Goal: Task Accomplishment & Management: Manage account settings

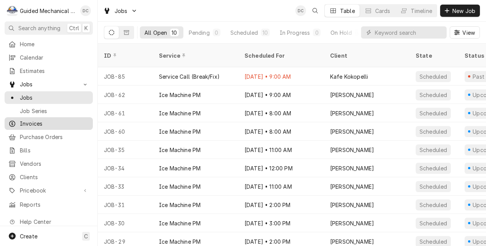
click at [52, 122] on span "Invoices" at bounding box center [54, 123] width 69 height 8
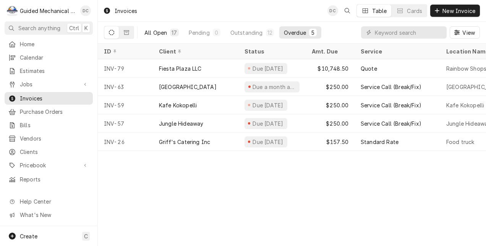
click at [156, 34] on div "All Open" at bounding box center [155, 33] width 23 height 8
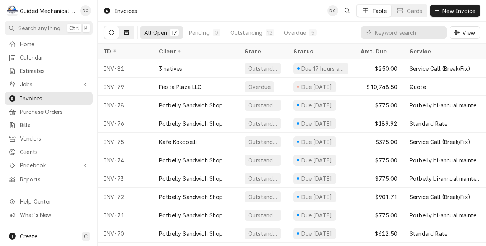
click at [129, 31] on button "Dynamic Content Wrapper" at bounding box center [126, 32] width 15 height 12
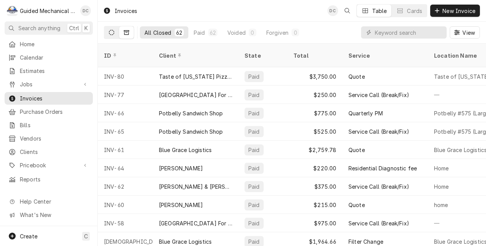
click at [105, 35] on button "Dynamic Content Wrapper" at bounding box center [111, 32] width 15 height 12
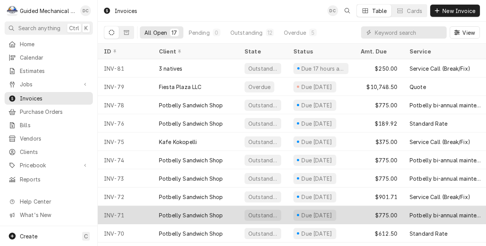
click at [224, 215] on div "Potbelly Sandwich Shop" at bounding box center [196, 215] width 86 height 18
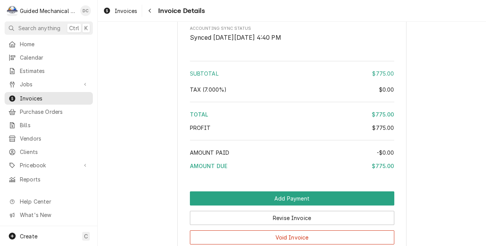
scroll to position [1195, 0]
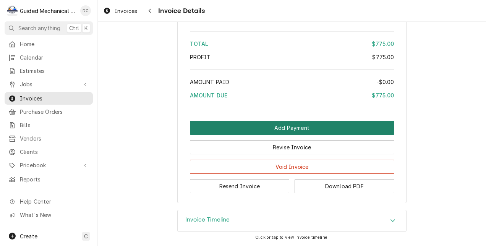
click at [378, 123] on button "Add Payment" at bounding box center [292, 128] width 204 height 14
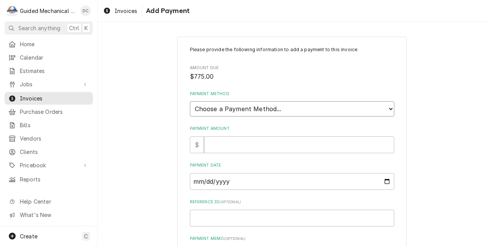
click at [377, 106] on select "Choose a Payment Method... Cash Check Credit/Debit Card ACH/eCheck Other" at bounding box center [292, 108] width 204 height 15
select select "2"
click at [190, 101] on select "Choose a Payment Method... Cash Check Credit/Debit Card ACH/eCheck Other" at bounding box center [292, 108] width 204 height 15
click at [355, 141] on input "Payment Amount" at bounding box center [299, 144] width 190 height 17
type textarea "x"
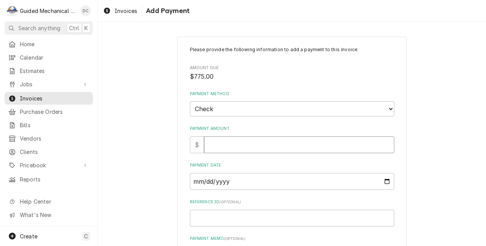
type input "7"
type textarea "x"
type input "77"
type textarea "x"
type input "775"
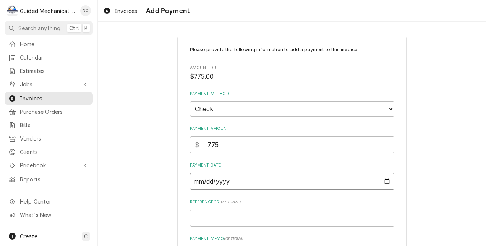
click at [382, 181] on input "Payment Date" at bounding box center [292, 181] width 204 height 17
type textarea "x"
type input "2025-10-02"
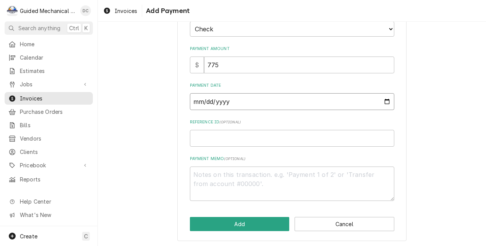
scroll to position [81, 0]
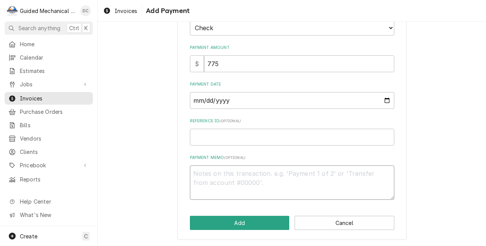
click at [328, 177] on textarea "Payment Memo ( optional )" at bounding box center [292, 182] width 204 height 35
type textarea "x"
type textarea "C"
type textarea "x"
type textarea "CH"
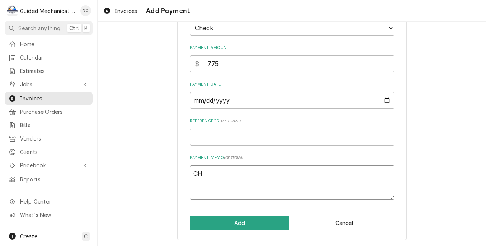
type textarea "x"
type textarea "CHK"
type textarea "x"
type textarea "CHK#"
type textarea "x"
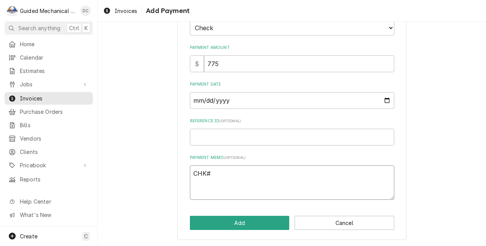
type textarea "CHK#1"
type textarea "x"
type textarea "CHK#11"
type textarea "x"
type textarea "CHK#119"
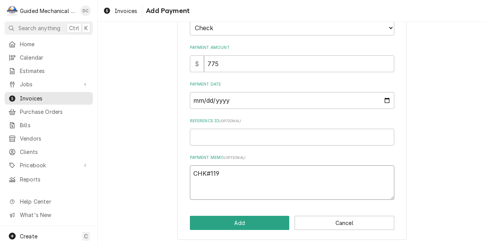
type textarea "x"
type textarea "CHK#1194"
click at [271, 223] on button "Add" at bounding box center [240, 223] width 100 height 14
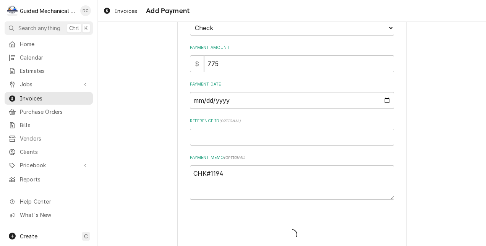
type textarea "x"
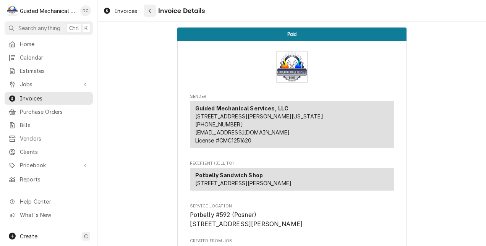
click at [150, 11] on icon "Navigate back" at bounding box center [149, 11] width 2 height 4
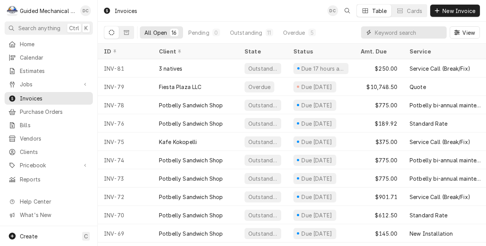
click at [396, 34] on input "Dynamic Content Wrapper" at bounding box center [408, 32] width 68 height 12
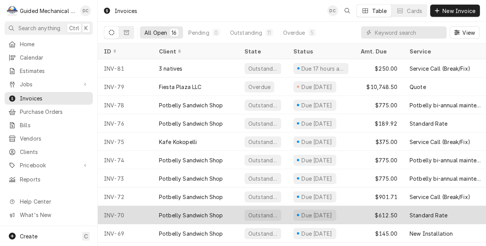
click at [224, 212] on div "Potbelly Sandwich Shop" at bounding box center [196, 215] width 86 height 18
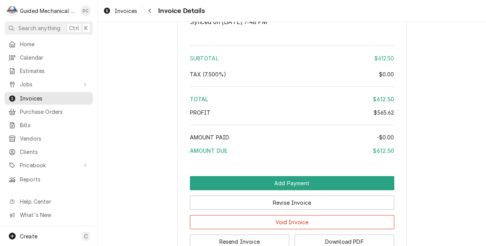
scroll to position [1270, 0]
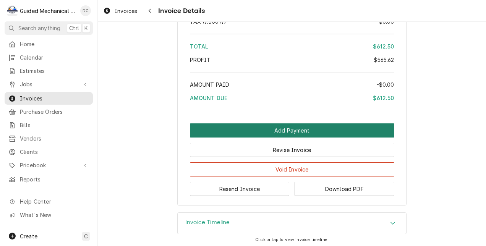
click at [375, 137] on button "Add Payment" at bounding box center [292, 130] width 204 height 14
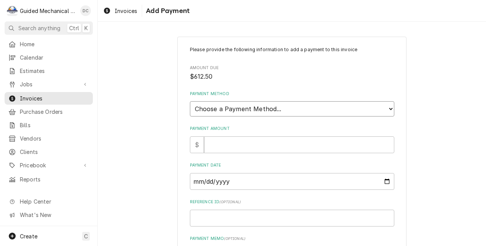
click at [384, 109] on select "Choose a Payment Method... Cash Check Credit/Debit Card ACH/eCheck Other" at bounding box center [292, 108] width 204 height 15
select select "2"
click at [190, 101] on select "Choose a Payment Method... Cash Check Credit/Debit Card ACH/eCheck Other" at bounding box center [292, 108] width 204 height 15
click at [349, 145] on input "Payment Amount" at bounding box center [299, 144] width 190 height 17
type textarea "x"
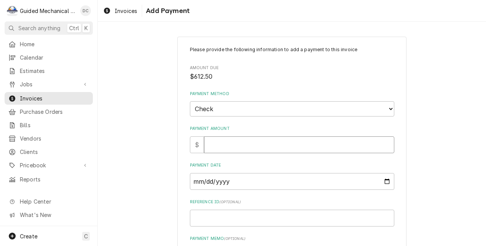
type input "6"
type textarea "x"
type input "61"
type textarea "x"
type input "612"
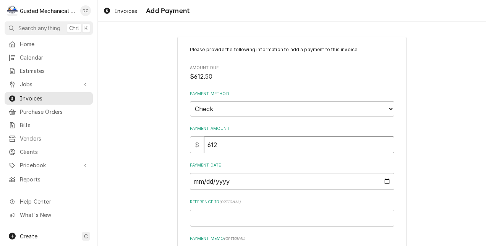
type textarea "x"
type input "612.5"
click at [348, 182] on input "Payment Date" at bounding box center [292, 181] width 204 height 17
click at [383, 181] on input "Payment Date" at bounding box center [292, 181] width 204 height 17
type input "2025-10-02"
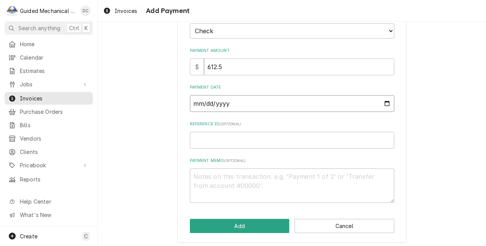
scroll to position [81, 0]
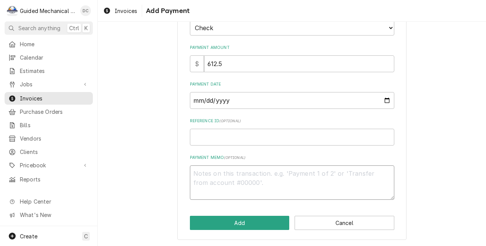
click at [373, 174] on textarea "Payment Memo ( optional )" at bounding box center [292, 182] width 204 height 35
type textarea "x"
type textarea "C"
type textarea "x"
type textarea "Ch"
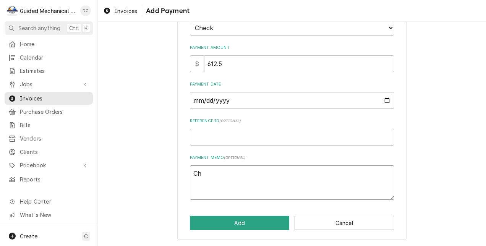
type textarea "x"
type textarea "Chk"
type textarea "x"
type textarea "Chk1"
type textarea "x"
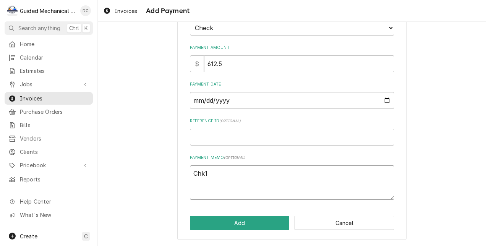
type textarea "Chk13"
type textarea "x"
type textarea "Chk137"
type textarea "x"
type textarea "Chk1376"
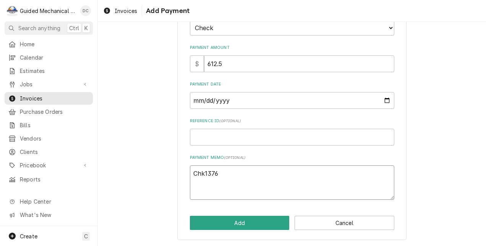
type textarea "x"
type textarea "Chk#1376"
click at [235, 226] on button "Add" at bounding box center [240, 223] width 100 height 14
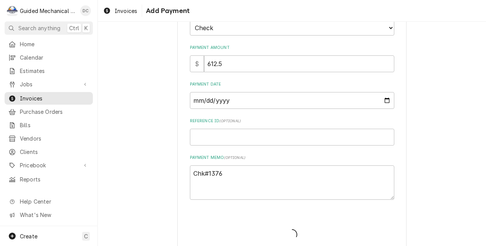
type textarea "x"
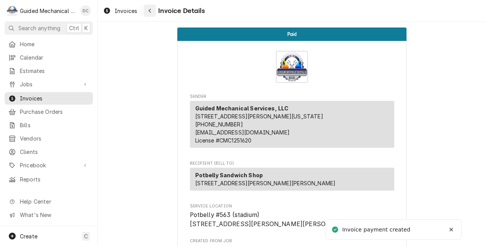
click at [149, 13] on div "Navigate back" at bounding box center [150, 11] width 8 height 8
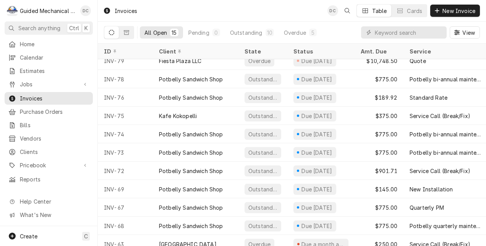
scroll to position [29, 0]
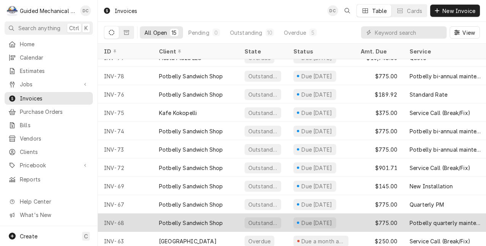
click at [359, 222] on div "$775.00" at bounding box center [378, 222] width 49 height 18
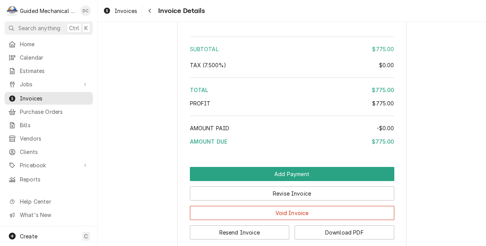
scroll to position [1018, 0]
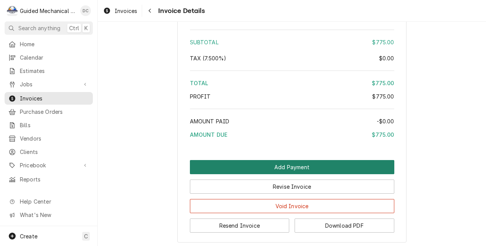
click at [379, 174] on button "Add Payment" at bounding box center [292, 167] width 204 height 14
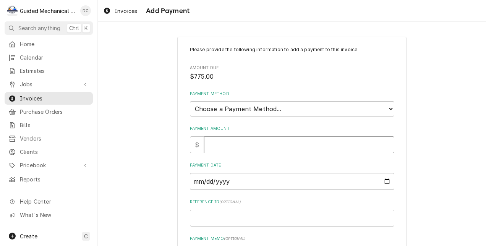
click at [318, 145] on input "Payment Amount" at bounding box center [299, 144] width 190 height 17
type textarea "x"
type input "7"
type textarea "x"
type input "77"
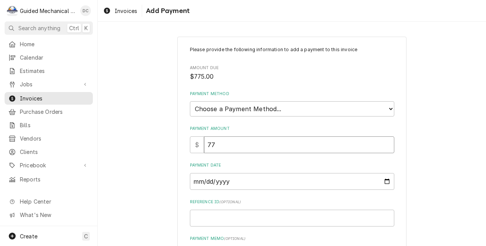
type textarea "x"
type input "775"
click at [386, 181] on input "Payment Date" at bounding box center [292, 181] width 204 height 17
type input "2025-10-02"
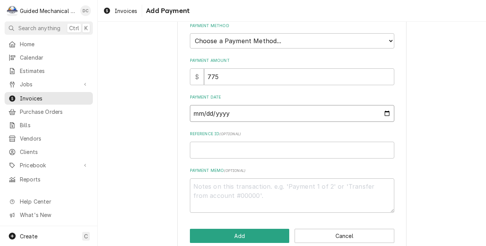
scroll to position [81, 0]
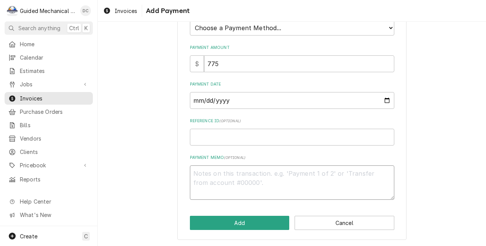
click at [320, 183] on textarea "Payment Memo ( optional )" at bounding box center [292, 182] width 204 height 35
type textarea "x"
type textarea "C"
type textarea "x"
type textarea "CH"
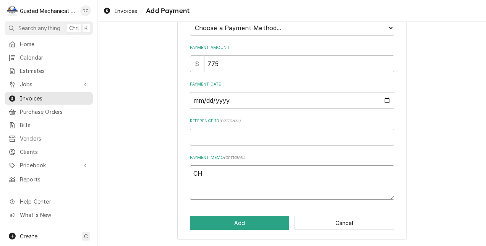
type textarea "x"
type textarea "CHK"
type textarea "x"
type textarea "CHK#"
type textarea "x"
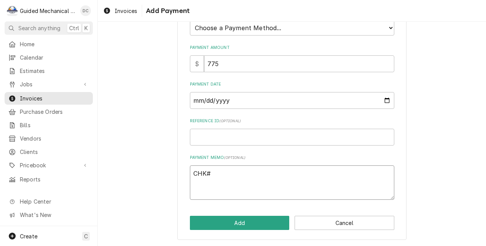
type textarea "CHK#1"
type textarea "x"
type textarea "CHK#13"
type textarea "x"
type textarea "CHK#137"
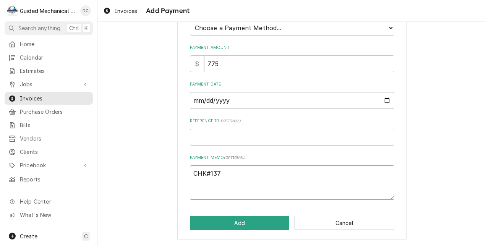
type textarea "x"
type textarea "CHK#1376"
click at [263, 221] on button "Add" at bounding box center [240, 223] width 100 height 14
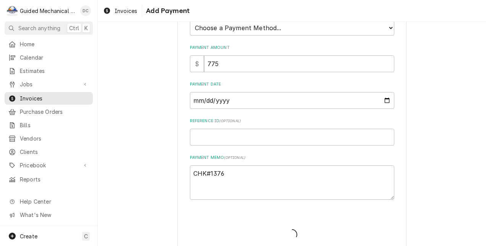
type textarea "x"
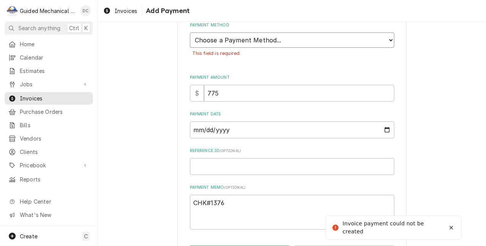
click at [301, 37] on select "Choose a Payment Method... Cash Check Credit/Debit Card ACH/eCheck Other" at bounding box center [292, 39] width 204 height 15
select select "2"
click at [190, 32] on select "Choose a Payment Method... Cash Check Credit/Debit Card ACH/eCheck Other" at bounding box center [292, 39] width 204 height 15
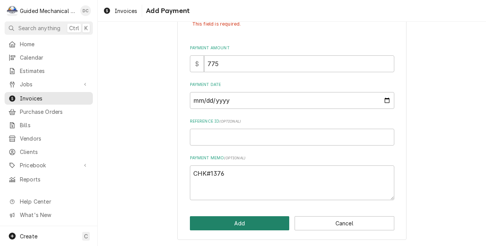
click at [266, 224] on button "Add" at bounding box center [240, 223] width 100 height 14
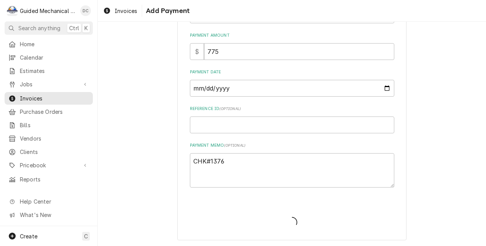
type textarea "x"
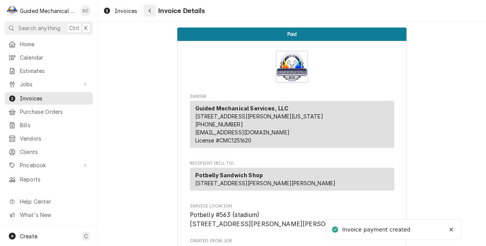
click at [150, 13] on icon "Navigate back" at bounding box center [149, 10] width 3 height 5
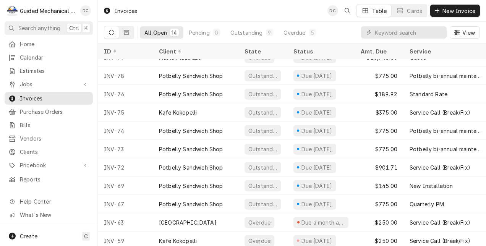
scroll to position [32, 0]
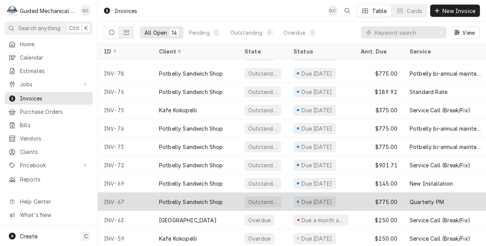
click at [221, 198] on div "Potbelly Sandwich Shop" at bounding box center [191, 202] width 64 height 8
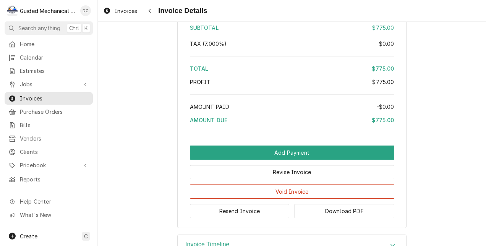
scroll to position [1034, 0]
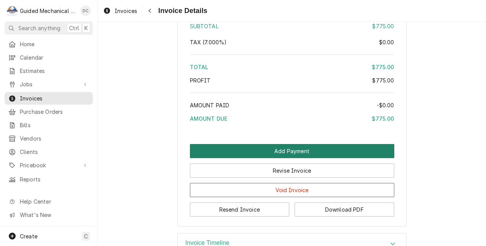
click at [359, 158] on button "Add Payment" at bounding box center [292, 151] width 204 height 14
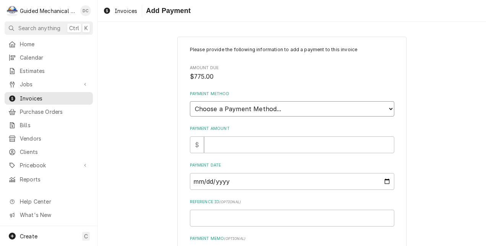
click at [386, 111] on select "Choose a Payment Method... Cash Check Credit/Debit Card ACH/eCheck Other" at bounding box center [292, 108] width 204 height 15
select select "2"
click at [190, 101] on select "Choose a Payment Method... Cash Check Credit/Debit Card ACH/eCheck Other" at bounding box center [292, 108] width 204 height 15
click at [361, 148] on input "Payment Amount" at bounding box center [299, 144] width 190 height 17
type textarea "x"
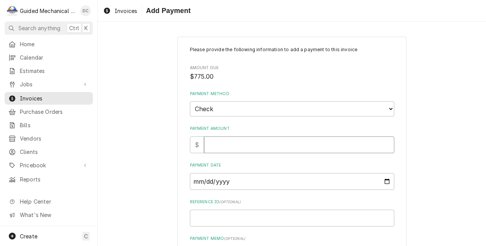
type input "7"
type textarea "x"
type input "77"
type textarea "x"
type input "775"
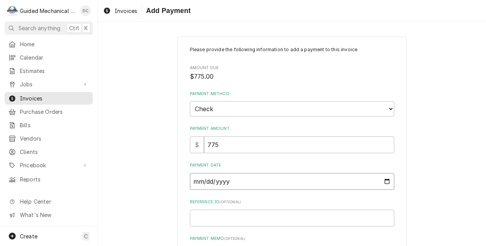
click at [384, 180] on input "Payment Date" at bounding box center [292, 181] width 204 height 17
type input "[DATE]"
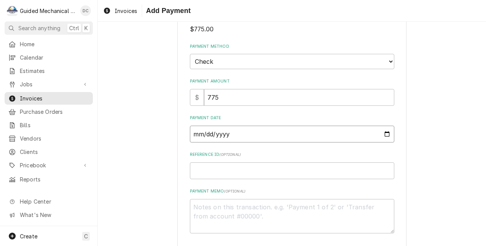
scroll to position [49, 0]
click at [251, 204] on textarea "Payment Memo ( optional )" at bounding box center [292, 214] width 204 height 35
type textarea "x"
type textarea "C"
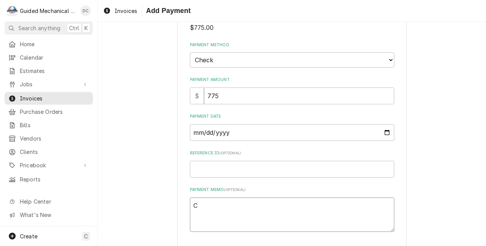
type textarea "x"
type textarea "CH"
type textarea "x"
type textarea "CHK"
type textarea "x"
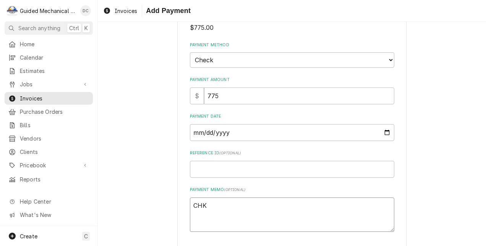
type textarea "CHK#"
type textarea "x"
type textarea "CHK#1"
type textarea "x"
type textarea "CHK#12"
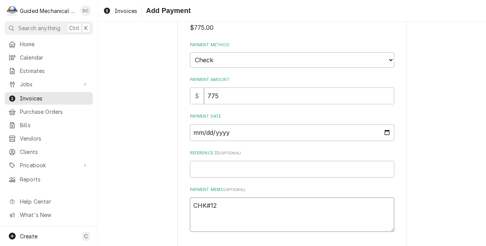
type textarea "x"
type textarea "CHK#129"
type textarea "x"
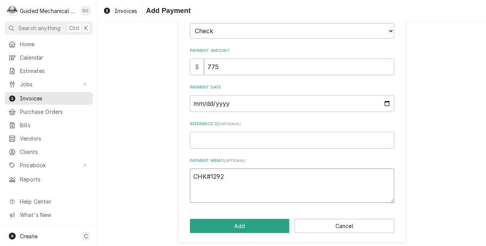
scroll to position [80, 0]
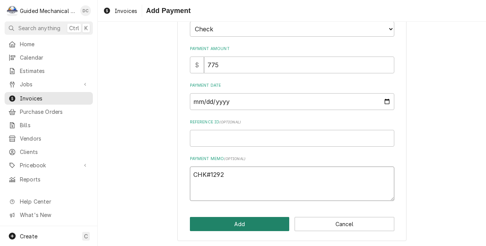
type textarea "CHK#1292"
click at [254, 219] on button "Add" at bounding box center [240, 224] width 100 height 14
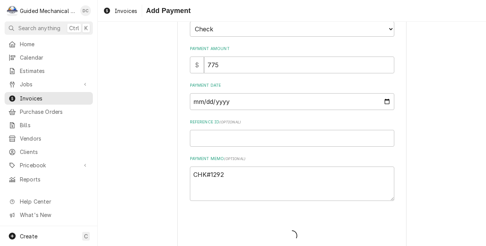
type textarea "x"
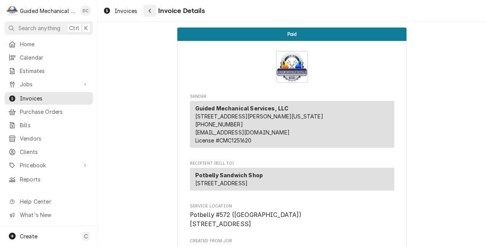
click at [150, 13] on icon "Navigate back" at bounding box center [149, 10] width 3 height 5
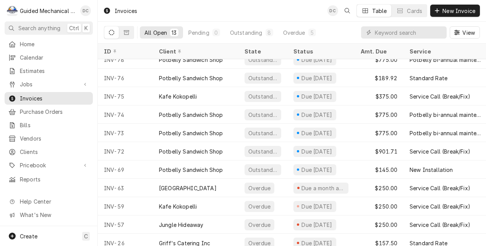
scroll to position [47, 0]
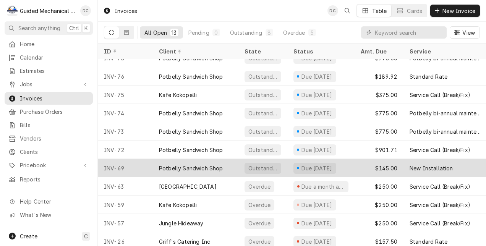
click at [373, 167] on div "$145.00" at bounding box center [378, 168] width 49 height 18
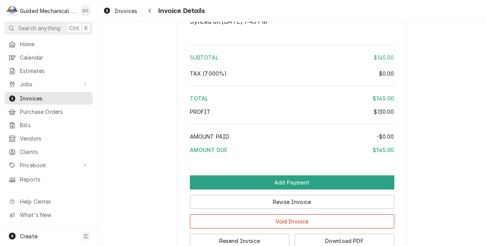
scroll to position [1135, 0]
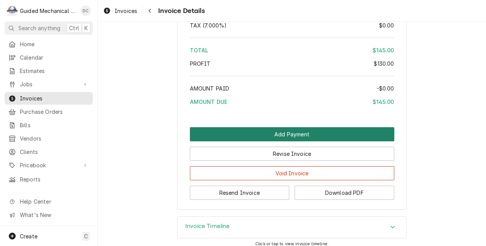
click at [365, 141] on button "Add Payment" at bounding box center [292, 134] width 204 height 14
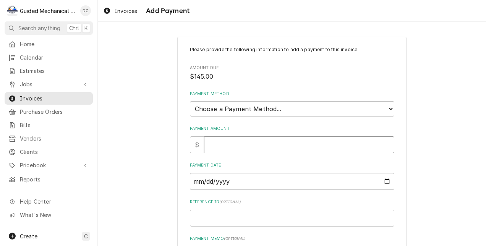
click at [338, 144] on input "Payment Amount" at bounding box center [299, 144] width 190 height 17
type textarea "x"
type input "1"
type textarea "x"
type input "14"
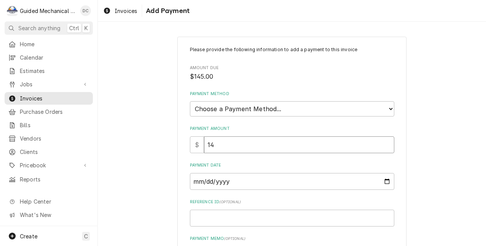
type textarea "x"
type input "145"
click at [384, 180] on input "Payment Date" at bounding box center [292, 181] width 204 height 17
type textarea "x"
type input "[DATE]"
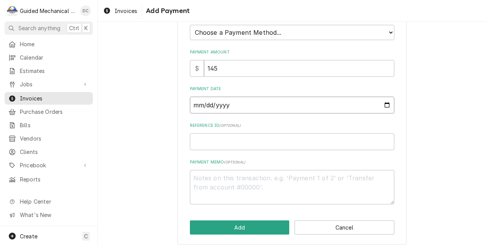
scroll to position [81, 0]
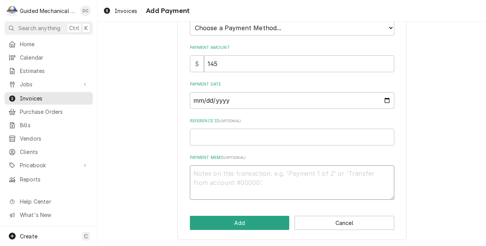
click at [368, 175] on textarea "Payment Memo ( optional )" at bounding box center [292, 182] width 204 height 35
type textarea "x"
type textarea "C"
type textarea "x"
type textarea "CH"
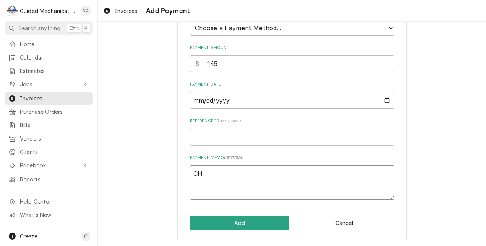
type textarea "x"
type textarea "CHK"
type textarea "x"
type textarea "CHK#"
type textarea "x"
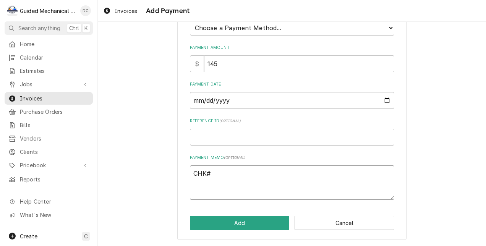
type textarea "CHK#1"
type textarea "x"
type textarea "CHK#12"
type textarea "x"
type textarea "CHK#129"
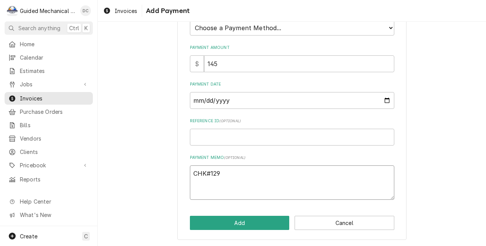
type textarea "x"
type textarea "CHK#1292"
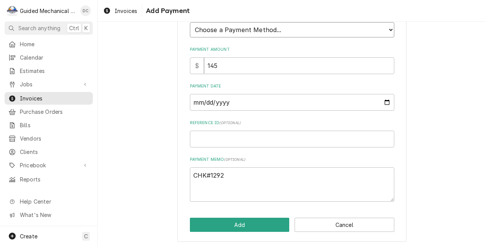
click at [389, 29] on select "Choose a Payment Method... Cash Check Credit/Debit Card ACH/eCheck Other" at bounding box center [292, 29] width 204 height 15
select select "2"
click at [190, 22] on select "Choose a Payment Method... Cash Check Credit/Debit Card ACH/eCheck Other" at bounding box center [292, 29] width 204 height 15
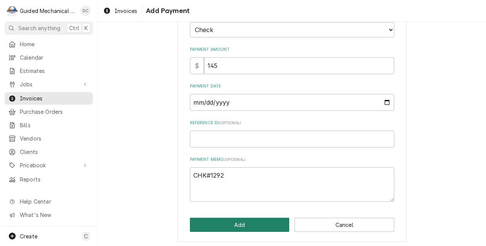
click at [258, 223] on button "Add" at bounding box center [240, 225] width 100 height 14
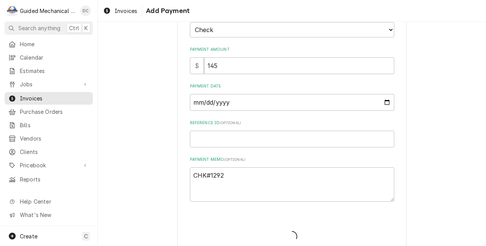
type textarea "x"
